Goal: Information Seeking & Learning: Learn about a topic

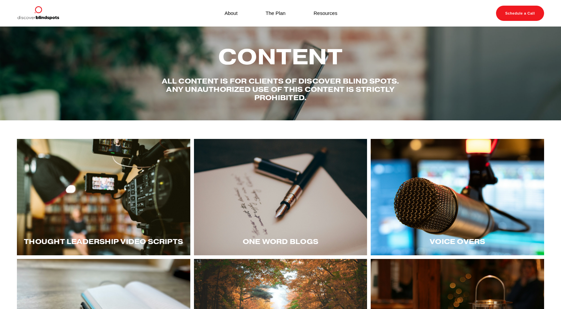
click at [108, 215] on div at bounding box center [103, 197] width 173 height 116
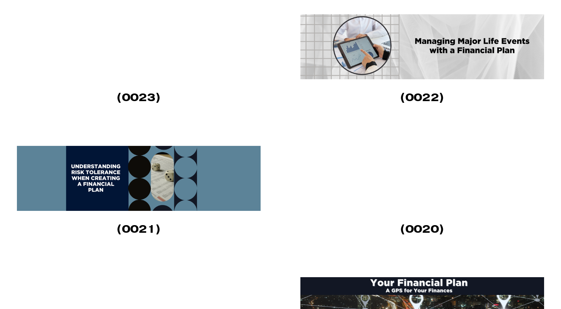
scroll to position [630, 0]
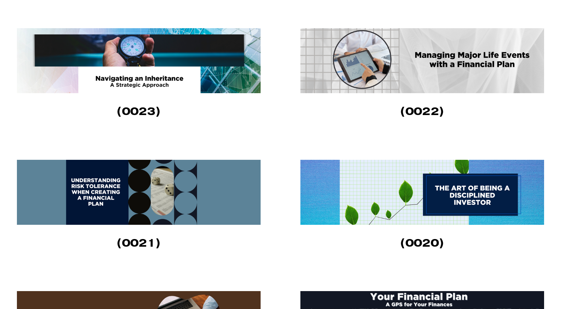
click at [427, 70] on img at bounding box center [422, 60] width 245 height 65
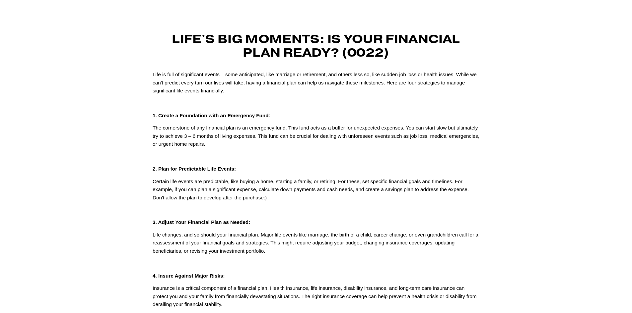
scroll to position [33, 0]
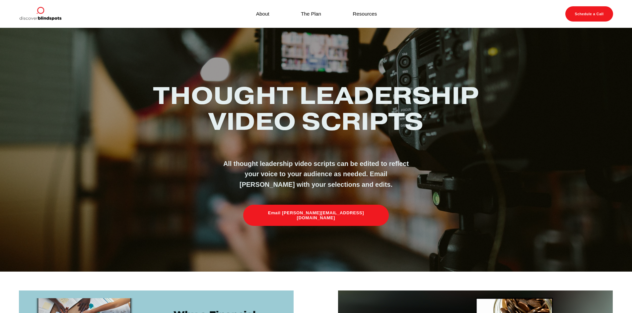
click at [260, 15] on link "About" at bounding box center [262, 13] width 13 height 9
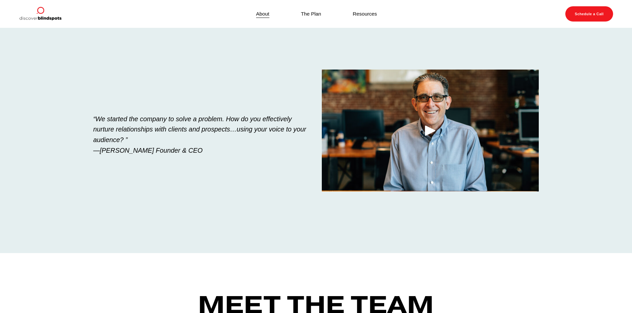
click at [258, 13] on link "About" at bounding box center [262, 13] width 13 height 9
click at [301, 17] on link "The Plan" at bounding box center [311, 13] width 20 height 9
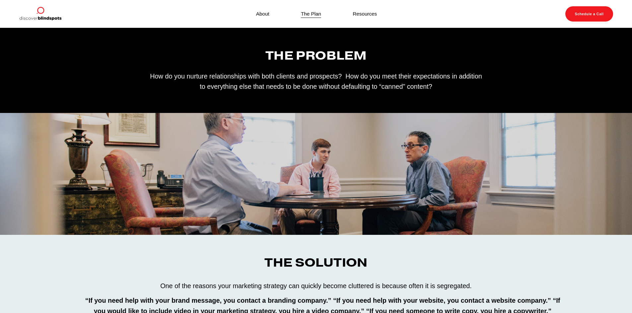
click at [375, 14] on link "Resources" at bounding box center [365, 13] width 24 height 9
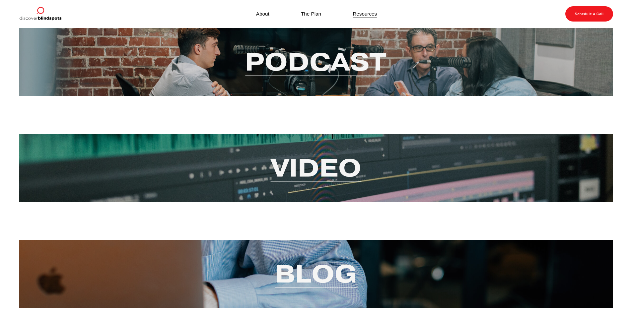
click at [324, 169] on link "Video" at bounding box center [316, 168] width 91 height 32
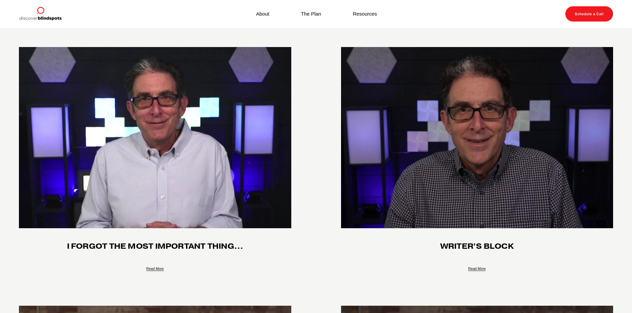
click at [354, 10] on link "Resources" at bounding box center [365, 13] width 24 height 9
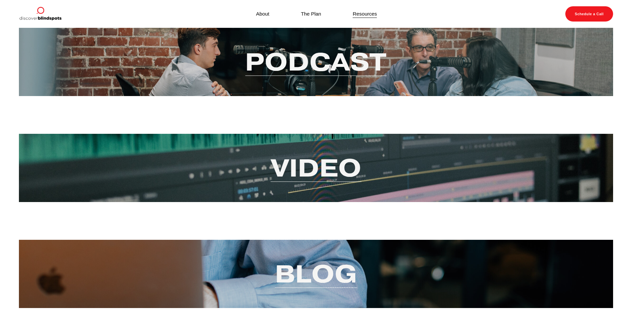
click at [317, 170] on link "Video" at bounding box center [316, 168] width 91 height 32
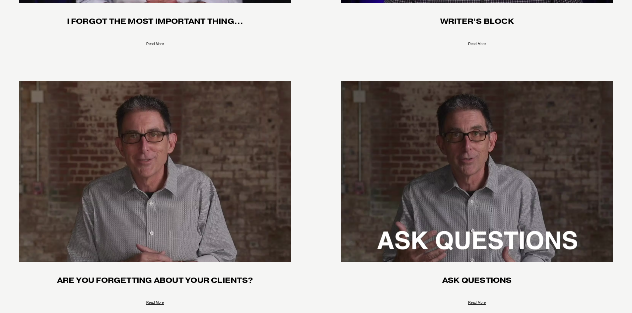
scroll to position [232, 0]
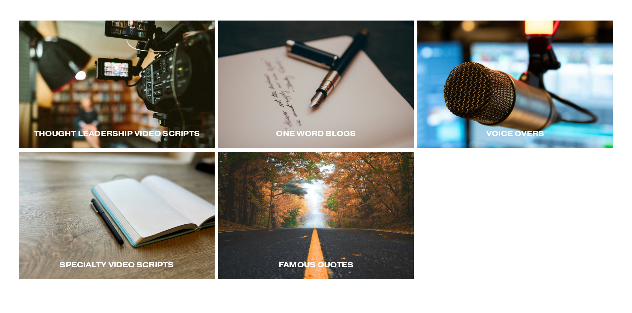
scroll to position [133, 0]
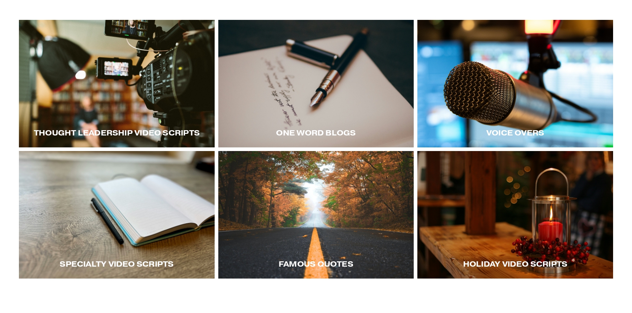
click at [510, 88] on div at bounding box center [515, 84] width 196 height 128
click at [507, 127] on div "Voice Overs" at bounding box center [515, 132] width 196 height 29
click at [525, 99] on div at bounding box center [515, 84] width 196 height 128
click at [524, 103] on div at bounding box center [515, 84] width 196 height 128
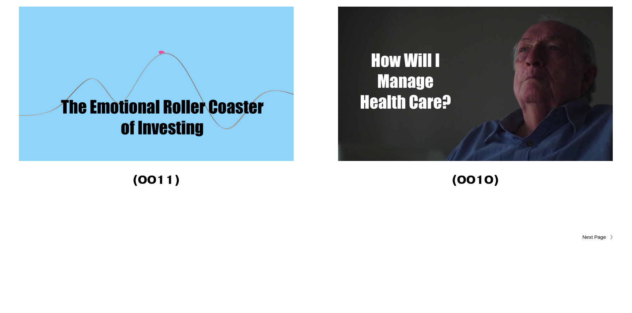
scroll to position [2343, 0]
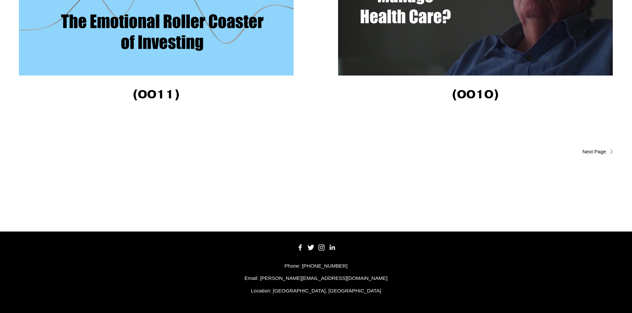
click at [589, 150] on span "Older Posts" at bounding box center [581, 152] width 50 height 8
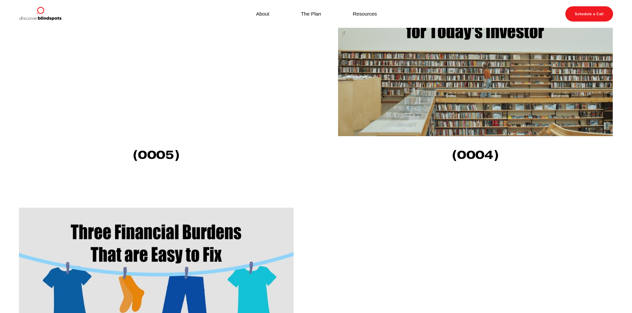
scroll to position [630, 0]
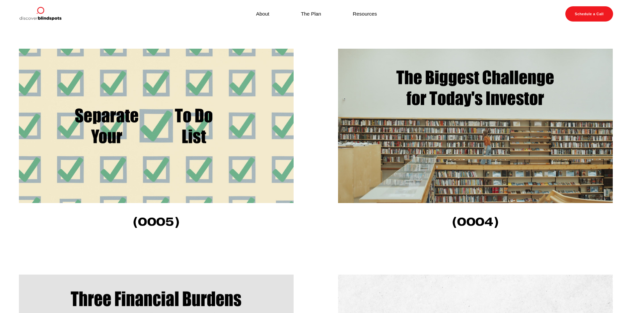
click at [475, 122] on img at bounding box center [475, 126] width 275 height 155
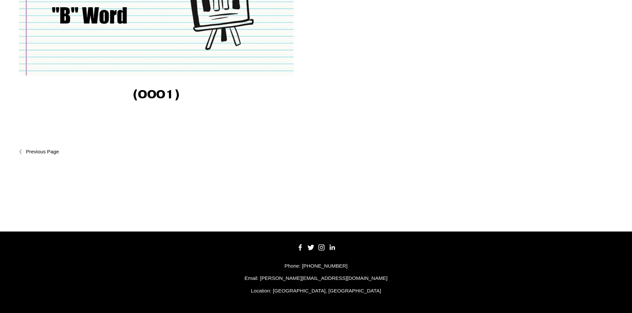
scroll to position [1213, 0]
click at [33, 149] on span "Newer Posts" at bounding box center [57, 152] width 62 height 8
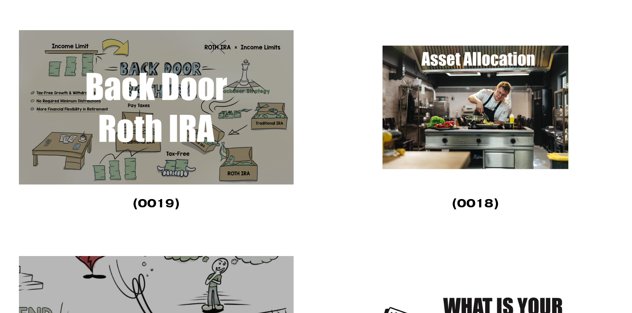
scroll to position [1327, 0]
click at [492, 110] on img at bounding box center [475, 108] width 275 height 155
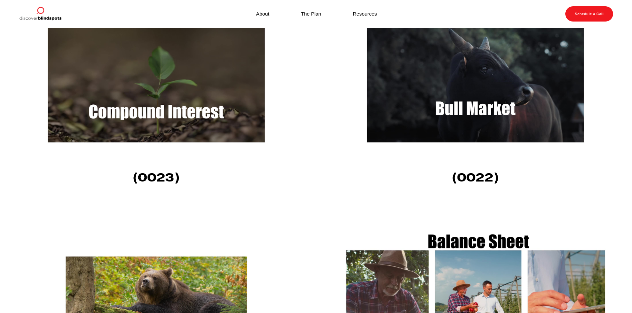
scroll to position [895, 0]
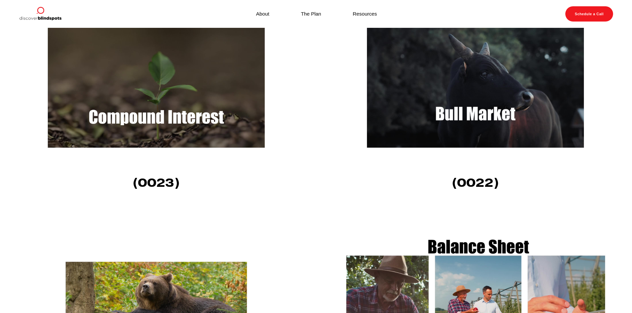
click at [476, 119] on img at bounding box center [475, 87] width 275 height 155
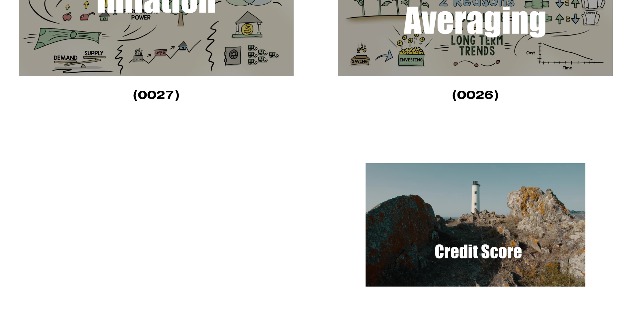
scroll to position [564, 0]
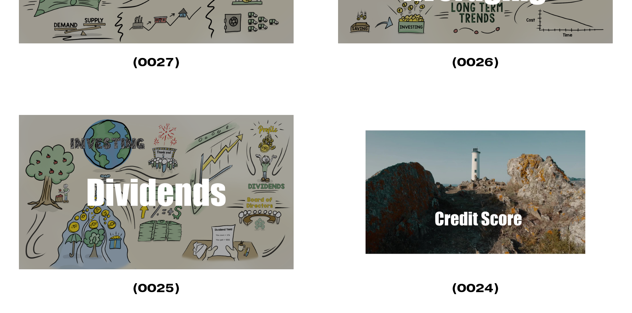
click at [177, 211] on img at bounding box center [156, 192] width 275 height 155
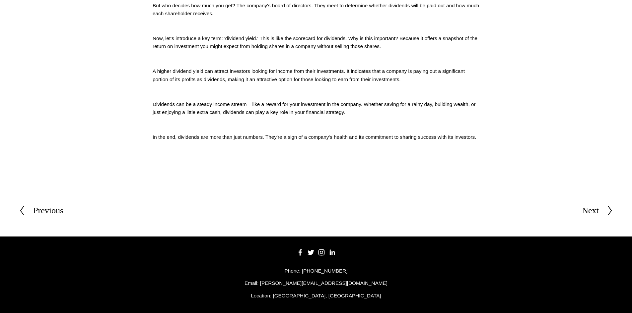
scroll to position [307, 0]
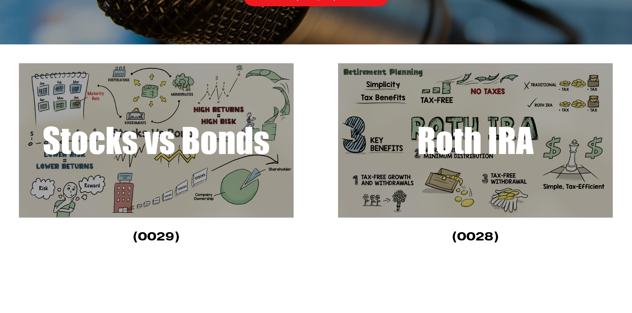
scroll to position [166, 0]
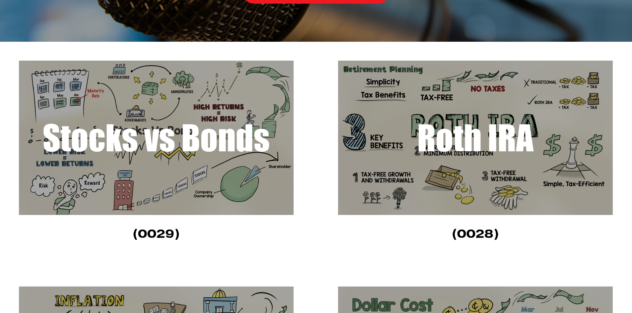
click at [215, 164] on img at bounding box center [156, 138] width 275 height 155
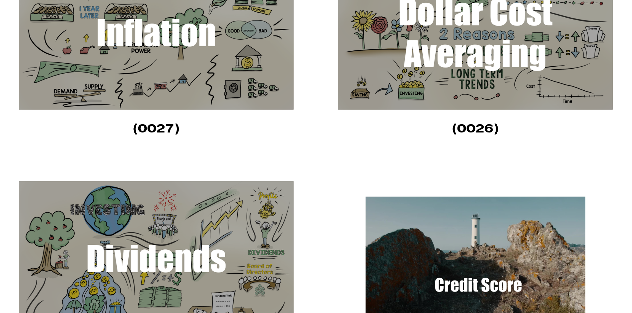
scroll to position [564, 0]
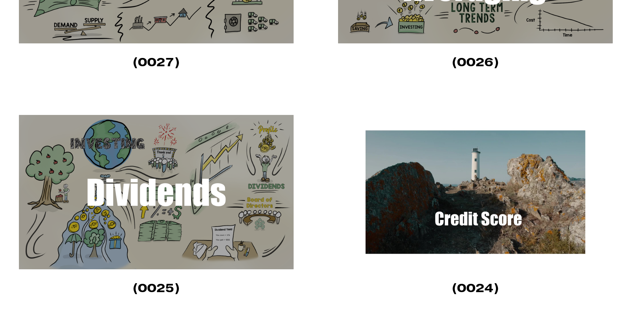
click at [202, 193] on img at bounding box center [156, 192] width 275 height 155
